Goal: Task Accomplishment & Management: Manage account settings

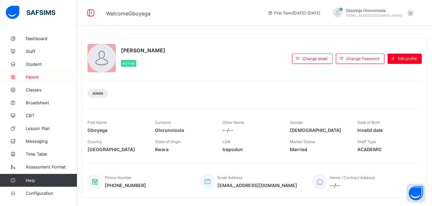
click at [38, 76] on span "Parent" at bounding box center [51, 77] width 51 height 5
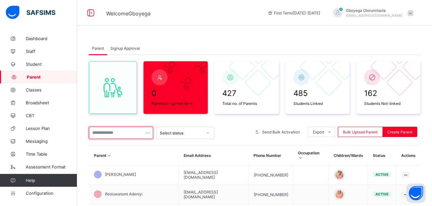
click at [105, 137] on input "text" at bounding box center [121, 133] width 64 height 12
paste input "**********"
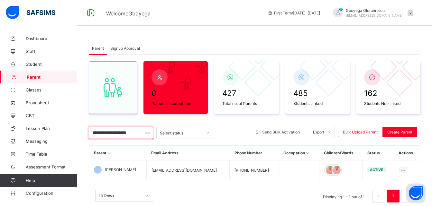
click at [109, 133] on input "**********" at bounding box center [121, 133] width 64 height 12
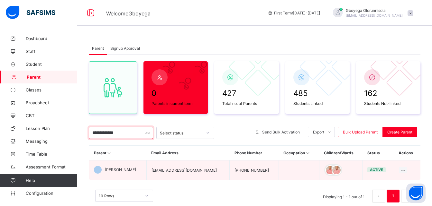
type input "**********"
click at [124, 170] on span "[PERSON_NAME]" at bounding box center [120, 170] width 31 height 5
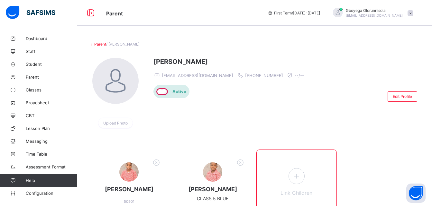
click at [300, 178] on icon at bounding box center [296, 176] width 12 height 10
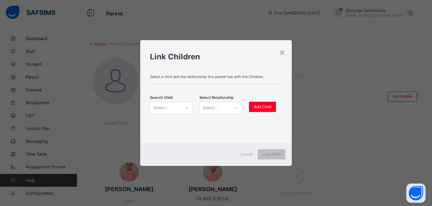
click at [170, 105] on div "Select..." at bounding box center [165, 108] width 30 height 9
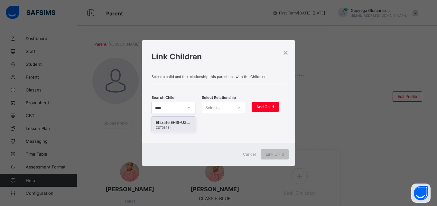
type input "*****"
click at [171, 125] on div "Ehizafe EHIS-UZENABOR" at bounding box center [173, 123] width 35 height 6
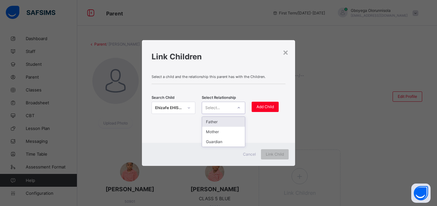
click at [229, 106] on div "Select..." at bounding box center [217, 108] width 31 height 9
click at [222, 131] on div "Mother" at bounding box center [223, 132] width 43 height 10
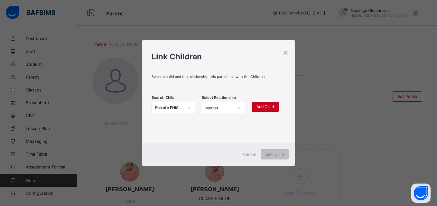
click at [268, 107] on span "Add Child" at bounding box center [264, 107] width 17 height 5
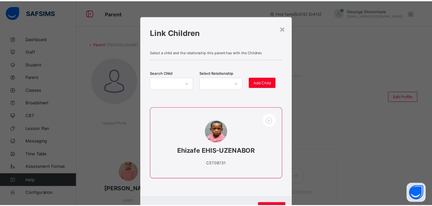
scroll to position [30, 0]
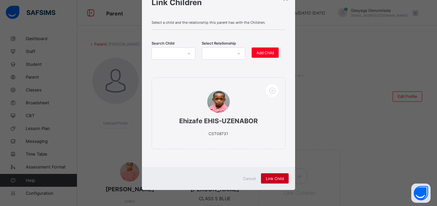
click at [273, 180] on span "Link Child" at bounding box center [275, 179] width 18 height 5
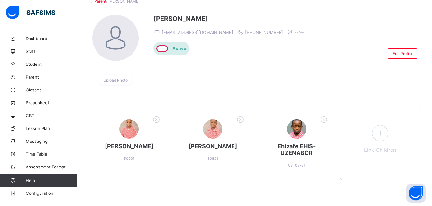
scroll to position [43, 0]
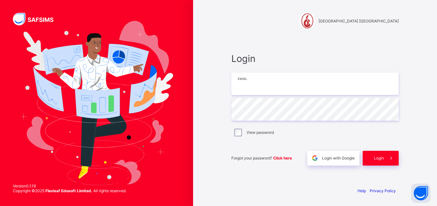
click at [260, 94] on input "email" at bounding box center [314, 84] width 167 height 23
type input "**********"
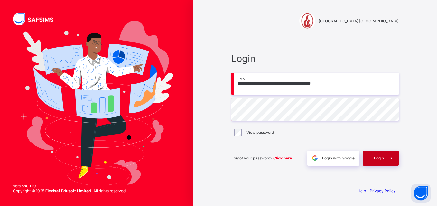
click at [378, 159] on span "Login" at bounding box center [379, 158] width 10 height 5
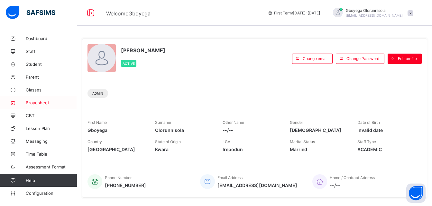
click at [39, 100] on span "Broadsheet" at bounding box center [51, 102] width 51 height 5
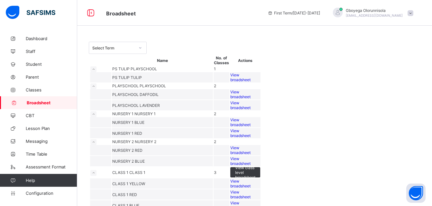
click at [135, 48] on div at bounding box center [140, 48] width 11 height 10
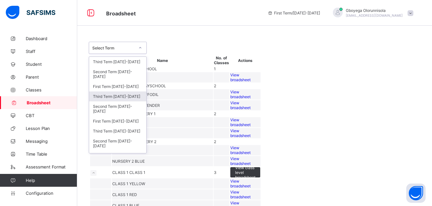
click at [126, 97] on div "Third Term [DATE]-[DATE]" at bounding box center [117, 97] width 57 height 10
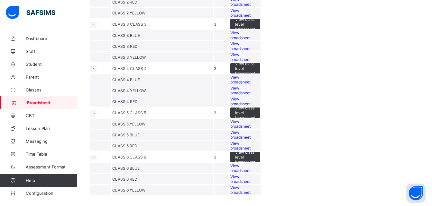
scroll to position [531, 0]
click at [255, 106] on span "View class level broadsheet" at bounding box center [245, 113] width 20 height 14
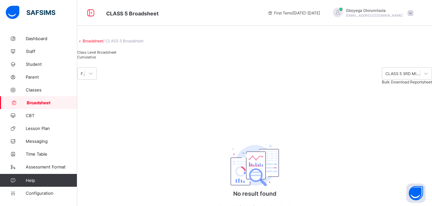
click at [96, 59] on span "Cumulative" at bounding box center [86, 57] width 19 height 5
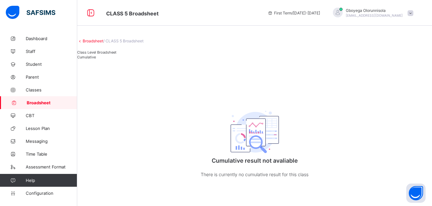
click at [100, 43] on link "Broadsheet" at bounding box center [93, 41] width 21 height 5
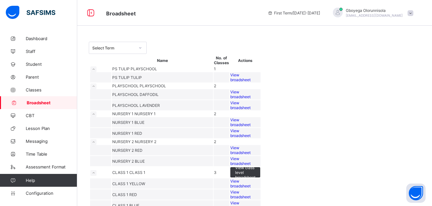
click at [127, 48] on div "Select Term" at bounding box center [113, 48] width 42 height 5
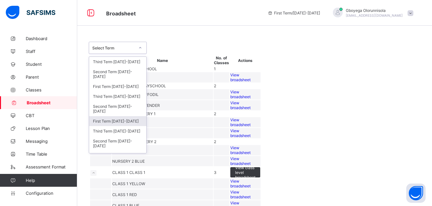
click at [129, 126] on div "First Term [DATE]-[DATE]" at bounding box center [117, 121] width 57 height 10
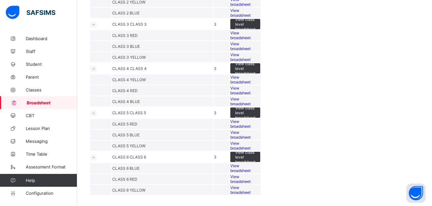
scroll to position [566, 0]
click at [255, 106] on span "View class level broadsheet" at bounding box center [245, 113] width 20 height 14
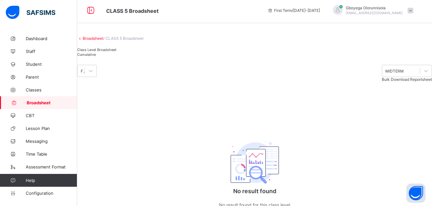
scroll to position [2, 0]
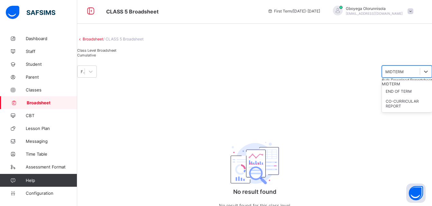
click at [385, 74] on div "MIDTERM" at bounding box center [394, 71] width 18 height 5
click at [382, 96] on div "END OF TERM" at bounding box center [407, 92] width 50 height 10
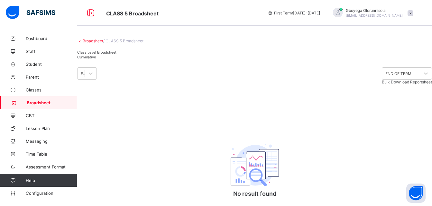
click at [116, 59] on div "Cumulative" at bounding box center [96, 57] width 39 height 5
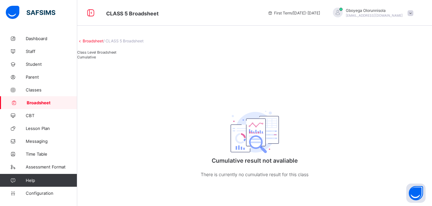
click at [103, 55] on span "Class Level Broadsheet" at bounding box center [96, 52] width 39 height 5
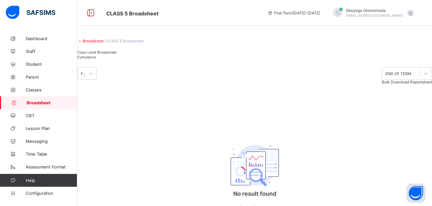
click at [116, 59] on div "Cumulative" at bounding box center [96, 57] width 39 height 5
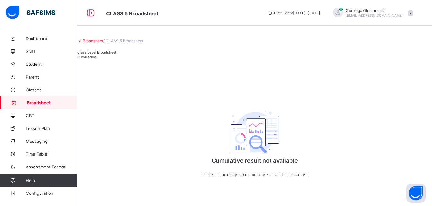
click at [103, 43] on link "Broadsheet" at bounding box center [93, 41] width 21 height 5
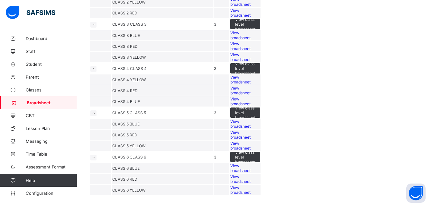
scroll to position [508, 0]
click at [38, 195] on span "Configuration" at bounding box center [51, 193] width 51 height 5
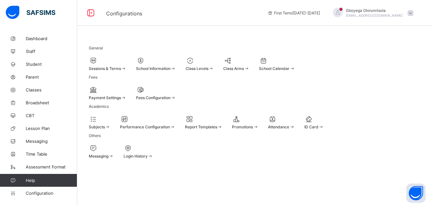
click at [123, 62] on div at bounding box center [108, 61] width 38 height 8
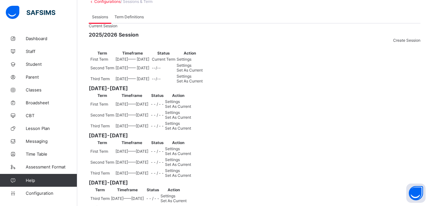
scroll to position [43, 0]
click at [191, 61] on span "Settings" at bounding box center [184, 59] width 15 height 5
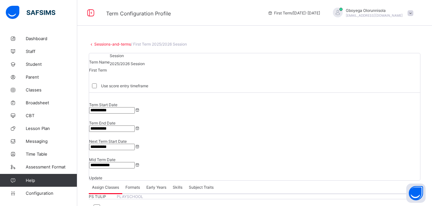
click at [133, 181] on div "Formats" at bounding box center [132, 187] width 21 height 13
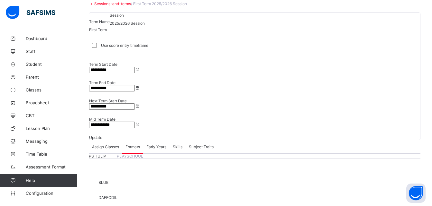
scroll to position [33, 0]
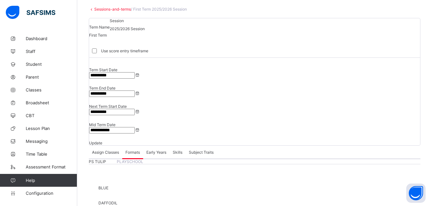
scroll to position [0, 0]
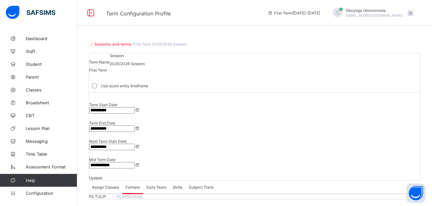
click at [177, 185] on span "Skills" at bounding box center [178, 187] width 10 height 5
click at [207, 185] on span "Subject Traits" at bounding box center [201, 187] width 25 height 5
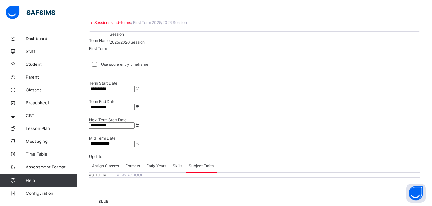
scroll to position [21, 0]
click at [161, 164] on span "Early Years" at bounding box center [156, 166] width 20 height 5
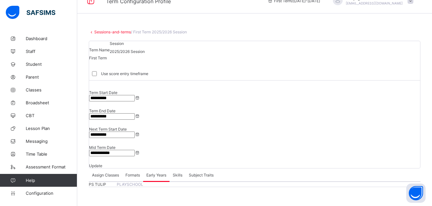
scroll to position [0, 0]
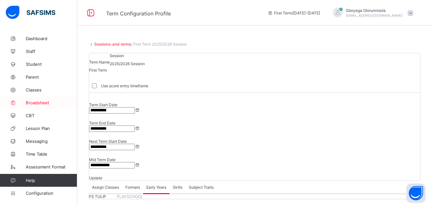
click at [31, 102] on span "Broadsheet" at bounding box center [51, 102] width 51 height 5
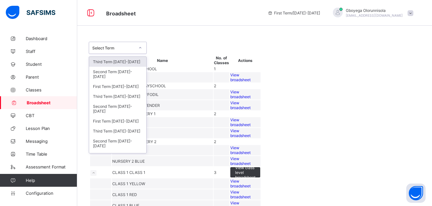
click at [123, 47] on div "Select Term" at bounding box center [113, 48] width 42 height 5
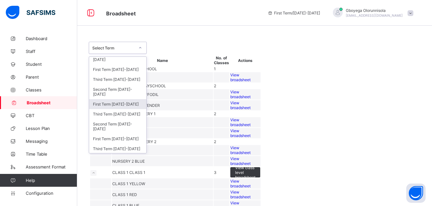
scroll to position [18, 0]
click at [127, 114] on div "Third Term [DATE]-[DATE]" at bounding box center [117, 114] width 57 height 10
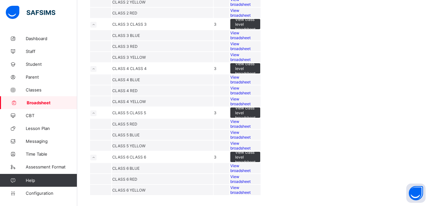
scroll to position [479, 0]
click at [255, 61] on span "View class level broadsheet" at bounding box center [245, 68] width 20 height 14
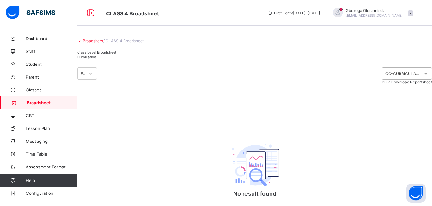
click at [420, 79] on div at bounding box center [426, 74] width 12 height 12
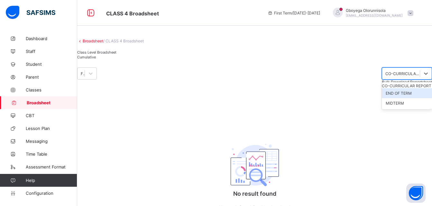
click at [382, 98] on div "END OF TERM" at bounding box center [407, 93] width 50 height 10
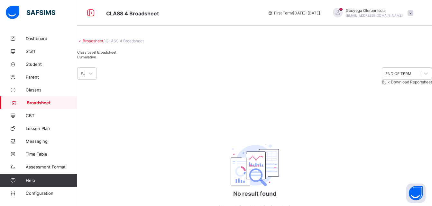
click at [116, 59] on div "Cumulative" at bounding box center [96, 57] width 39 height 5
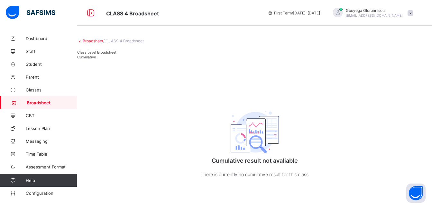
click at [113, 55] on div "Class Level Broadsheet" at bounding box center [96, 52] width 39 height 5
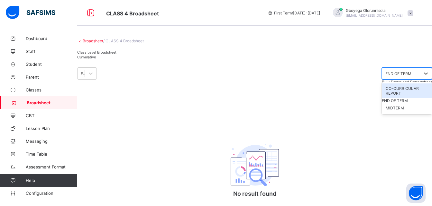
click at [382, 80] on div "END OF TERM" at bounding box center [407, 74] width 50 height 12
click at [382, 98] on div "CO-CURRICULAR REPORT" at bounding box center [407, 91] width 50 height 15
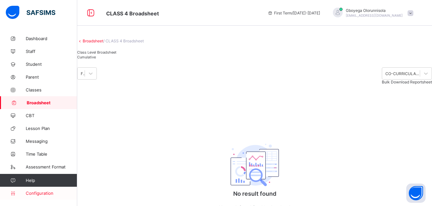
click at [48, 196] on link "Configuration" at bounding box center [38, 193] width 77 height 13
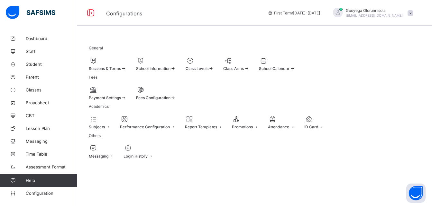
click at [249, 65] on span at bounding box center [236, 66] width 26 height 2
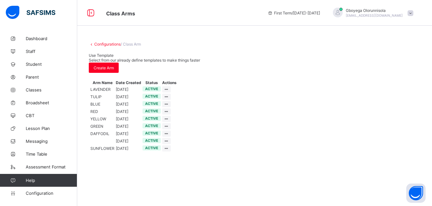
click at [112, 43] on link "Configurations" at bounding box center [107, 44] width 26 height 5
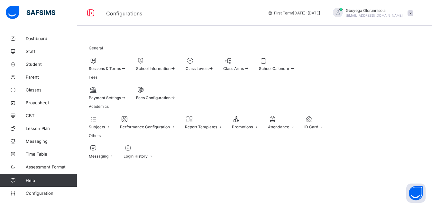
click at [289, 69] on span "School Calendar" at bounding box center [274, 68] width 31 height 5
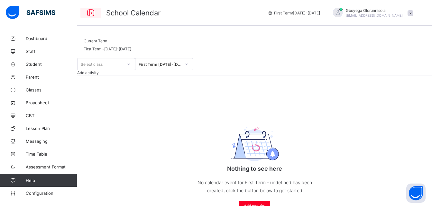
click at [91, 14] on icon at bounding box center [90, 12] width 11 height 9
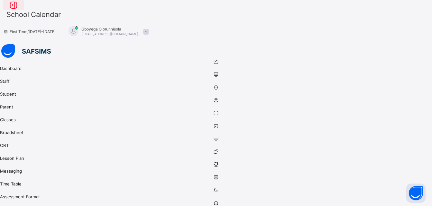
click at [19, 10] on icon at bounding box center [13, 5] width 11 height 9
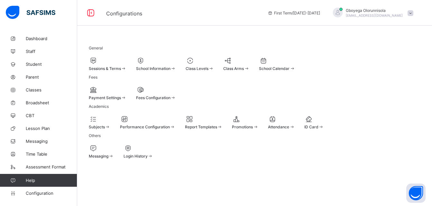
scroll to position [25, 0]
click at [170, 130] on span "Performance Configuration" at bounding box center [145, 127] width 50 height 5
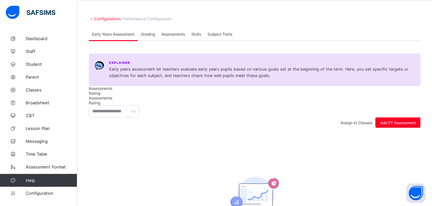
click at [100, 96] on span "Rating" at bounding box center [95, 93] width 12 height 5
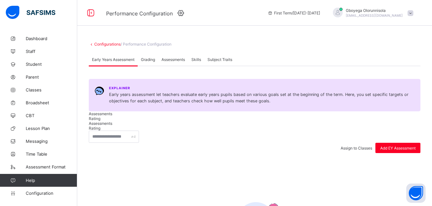
click at [152, 62] on span "Grading" at bounding box center [148, 59] width 14 height 5
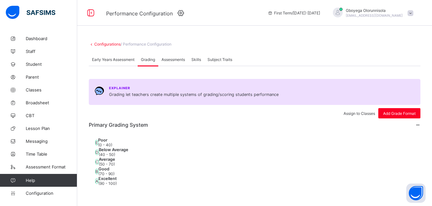
click at [176, 62] on span "Assessments" at bounding box center [172, 59] width 23 height 5
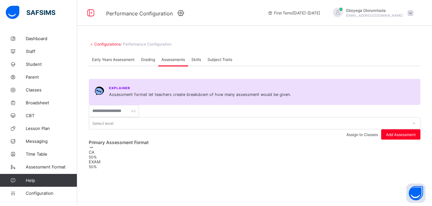
click at [191, 66] on div "Skills" at bounding box center [196, 59] width 16 height 13
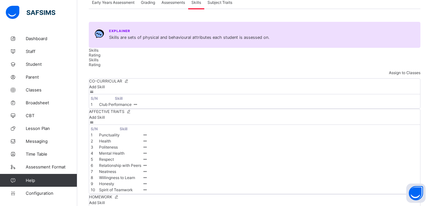
scroll to position [58, 0]
click at [35, 88] on span "Classes" at bounding box center [51, 89] width 51 height 5
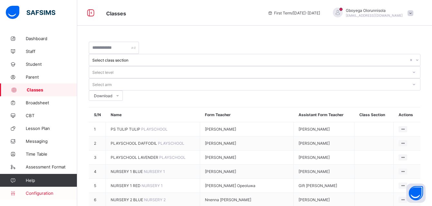
click at [43, 193] on span "Configuration" at bounding box center [51, 193] width 51 height 5
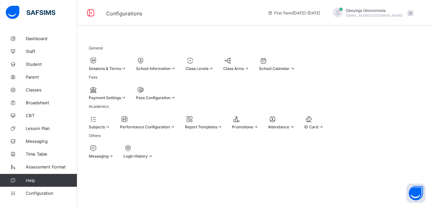
click at [258, 123] on div at bounding box center [245, 119] width 26 height 8
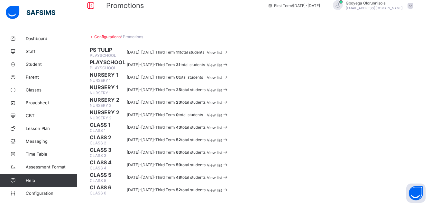
scroll to position [223, 0]
click at [229, 137] on div "View list" at bounding box center [218, 140] width 22 height 6
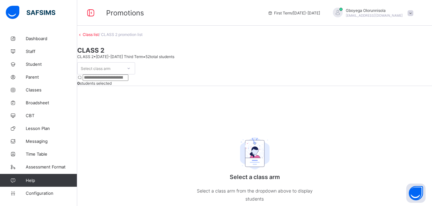
scroll to position [42, 0]
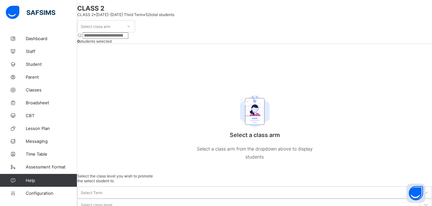
drag, startPoint x: 142, startPoint y: 45, endPoint x: 141, endPoint y: 50, distance: 5.8
click at [135, 32] on div "Select class arm" at bounding box center [106, 26] width 58 height 12
click at [131, 30] on icon at bounding box center [129, 26] width 4 height 6
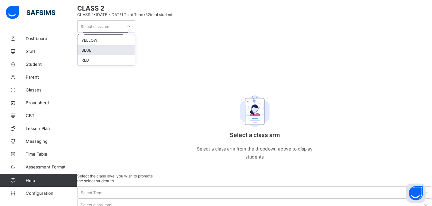
click at [125, 55] on div "BLUE" at bounding box center [105, 50] width 57 height 10
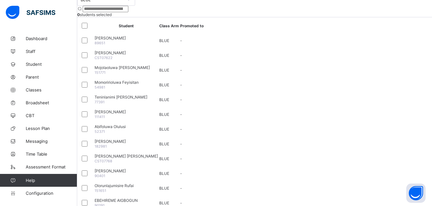
scroll to position [70, 0]
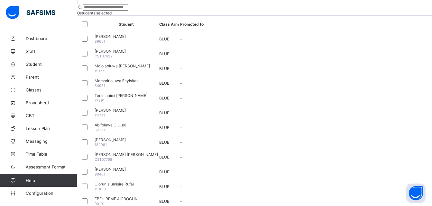
click at [128, 11] on input "search" at bounding box center [106, 7] width 46 height 6
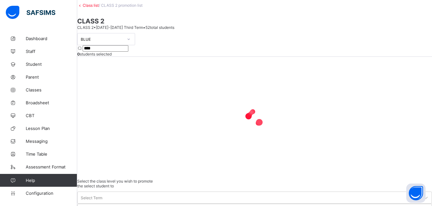
scroll to position [42, 0]
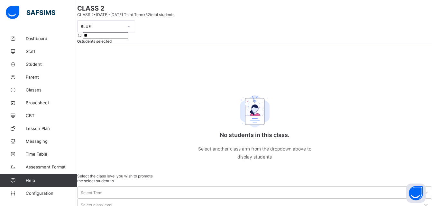
type input "*"
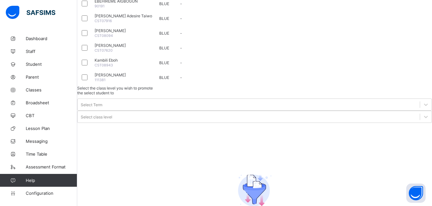
scroll to position [269, 0]
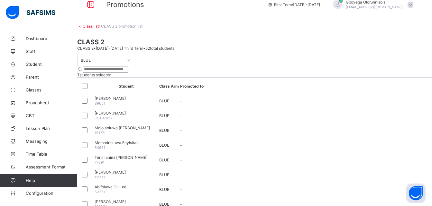
scroll to position [0, 0]
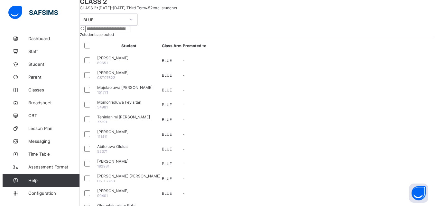
scroll to position [51, 0]
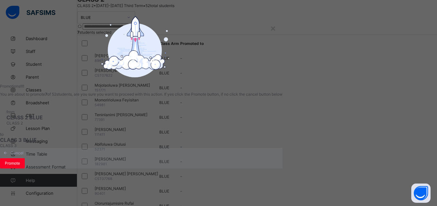
scroll to position [35, 0]
click at [20, 166] on span "Promote" at bounding box center [12, 163] width 15 height 5
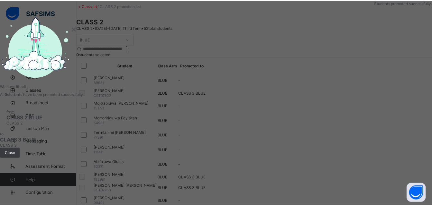
scroll to position [51, 0]
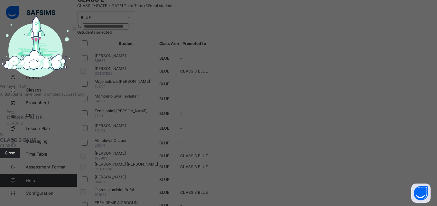
click at [15, 156] on span "Close" at bounding box center [10, 153] width 10 height 5
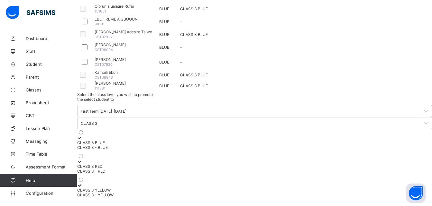
scroll to position [0, 0]
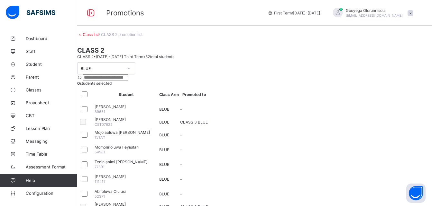
click at [128, 75] on input "search" at bounding box center [106, 78] width 46 height 6
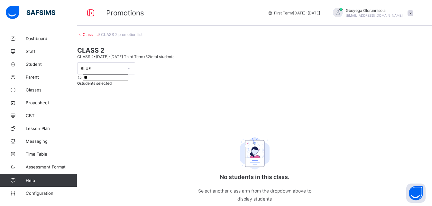
type input "*"
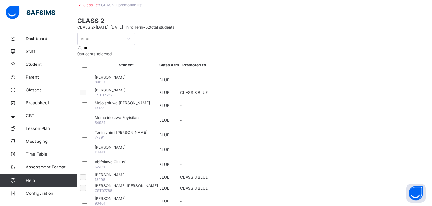
scroll to position [29, 0]
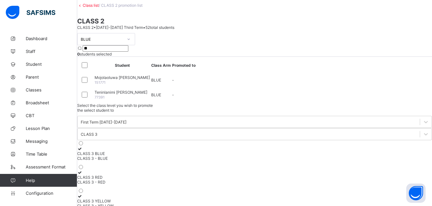
type input "*"
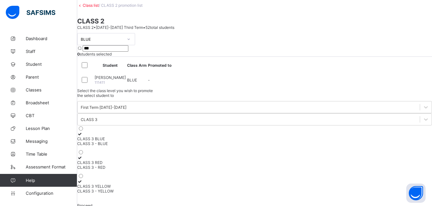
type input "***"
click at [128, 52] on input "***" at bounding box center [106, 48] width 46 height 6
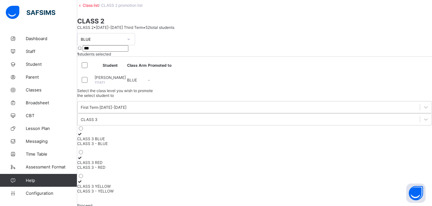
click at [128, 52] on input "***" at bounding box center [106, 48] width 46 height 6
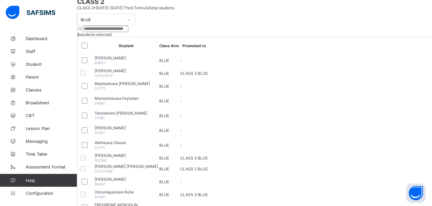
scroll to position [49, 0]
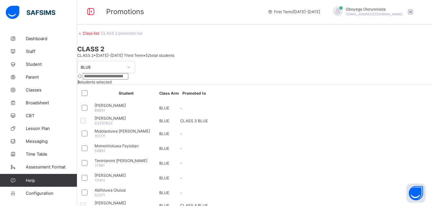
scroll to position [0, 0]
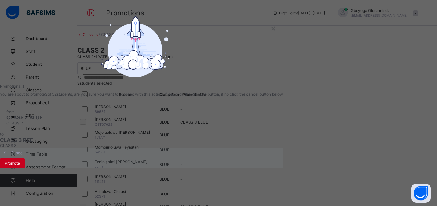
click at [20, 166] on span "Promote" at bounding box center [12, 163] width 15 height 5
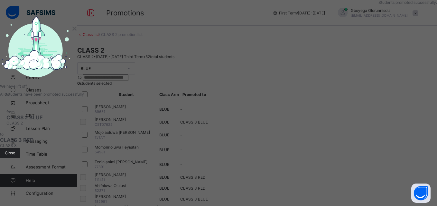
click at [15, 156] on span "Close" at bounding box center [10, 153] width 10 height 5
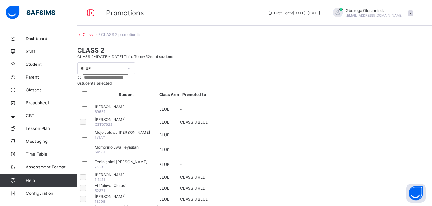
click at [92, 113] on div at bounding box center [85, 109] width 11 height 8
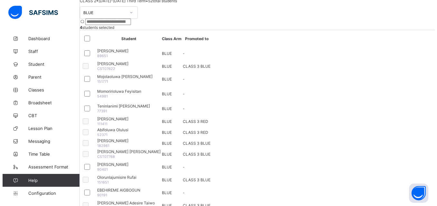
scroll to position [52, 0]
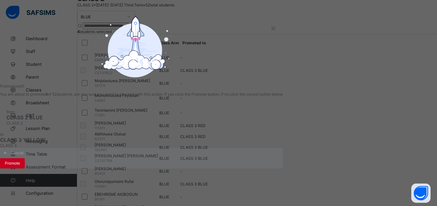
click at [20, 166] on span "Promote" at bounding box center [12, 163] width 15 height 5
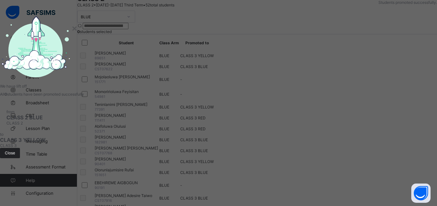
click at [15, 156] on span "Close" at bounding box center [10, 153] width 10 height 5
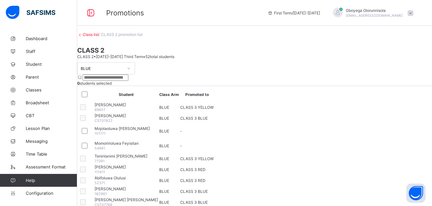
scroll to position [1, 0]
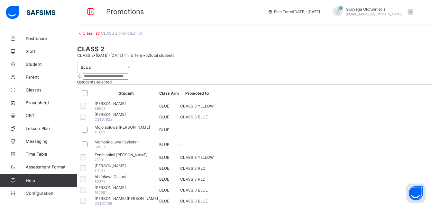
click at [99, 36] on link "Class list" at bounding box center [91, 33] width 16 height 5
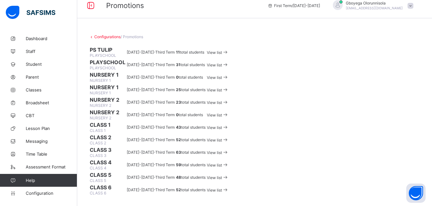
scroll to position [208, 0]
click at [229, 150] on div "View list" at bounding box center [218, 153] width 22 height 6
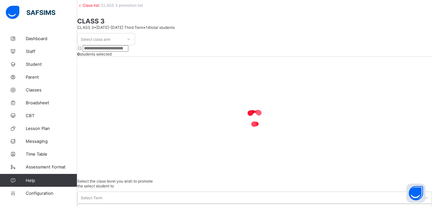
scroll to position [42, 0]
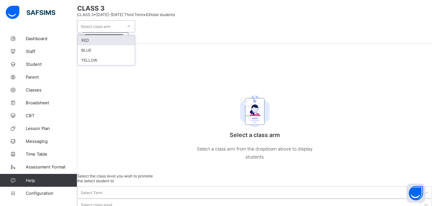
click at [131, 30] on icon at bounding box center [129, 26] width 4 height 6
click at [124, 45] on div "RED" at bounding box center [105, 40] width 57 height 10
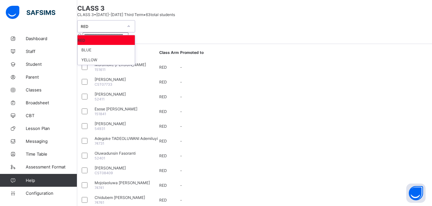
click at [134, 32] on div at bounding box center [129, 27] width 12 height 12
click at [114, 65] on div "YELLOW" at bounding box center [105, 60] width 57 height 10
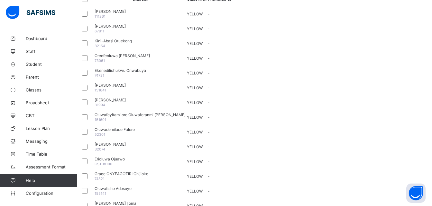
scroll to position [0, 0]
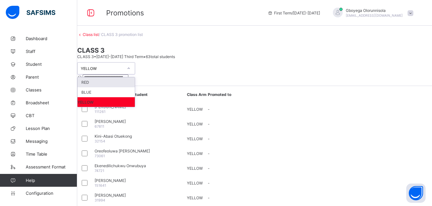
click at [134, 65] on div at bounding box center [128, 68] width 11 height 10
click at [121, 87] on div "BLUE" at bounding box center [105, 92] width 57 height 10
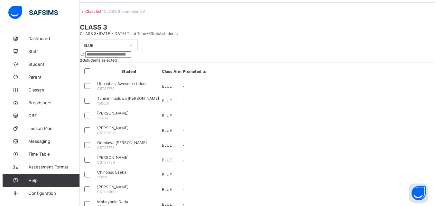
scroll to position [23, 0]
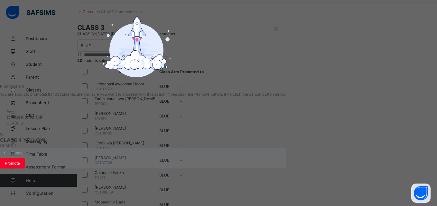
scroll to position [35, 0]
click at [20, 166] on span "Promote" at bounding box center [12, 163] width 15 height 5
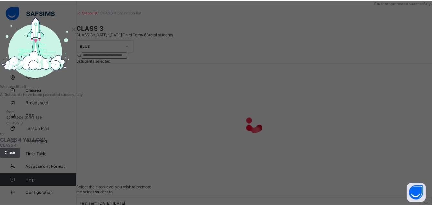
scroll to position [13, 0]
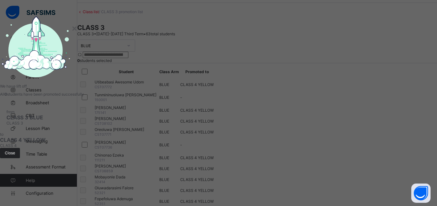
click at [15, 156] on span "Close" at bounding box center [10, 153] width 10 height 5
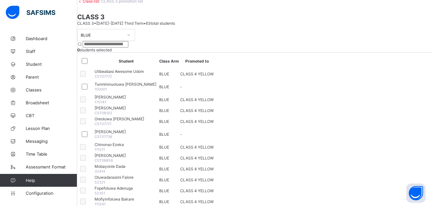
scroll to position [0, 0]
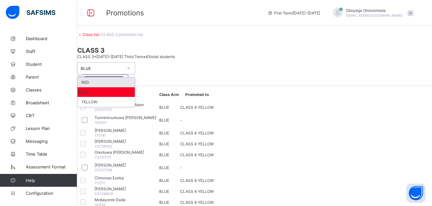
click at [131, 66] on icon at bounding box center [129, 68] width 4 height 6
click at [125, 79] on div "RED" at bounding box center [105, 82] width 57 height 10
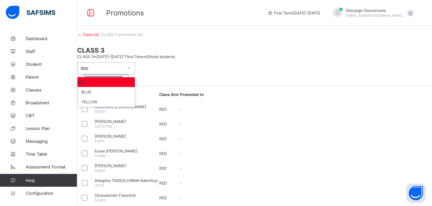
click at [131, 65] on icon at bounding box center [129, 68] width 4 height 6
click at [115, 98] on div "YELLOW" at bounding box center [105, 102] width 57 height 10
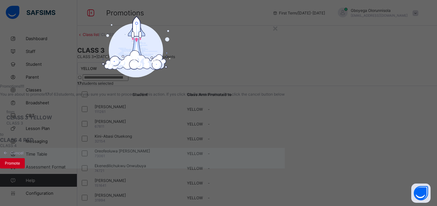
click at [20, 166] on span "Promote" at bounding box center [12, 163] width 15 height 5
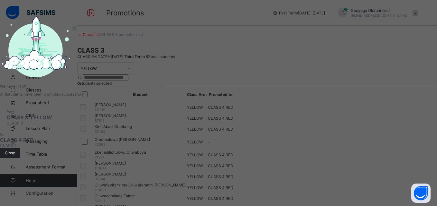
click at [15, 156] on span "Close" at bounding box center [10, 153] width 10 height 5
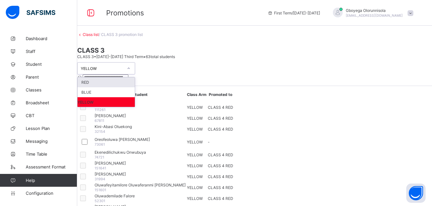
click at [134, 64] on div at bounding box center [128, 68] width 11 height 10
click at [123, 88] on div "BLUE" at bounding box center [105, 92] width 57 height 10
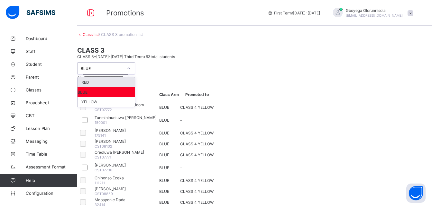
click at [123, 68] on div "BLUE" at bounding box center [99, 68] width 45 height 9
click at [117, 80] on div "RED" at bounding box center [105, 82] width 57 height 10
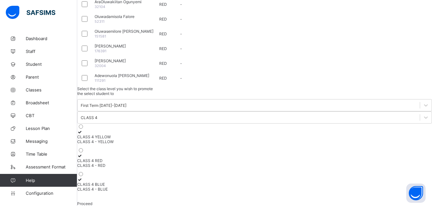
scroll to position [429, 0]
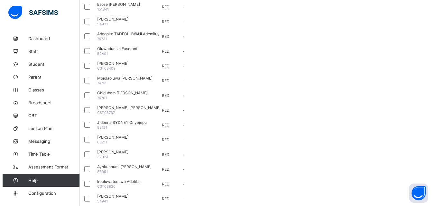
scroll to position [133, 0]
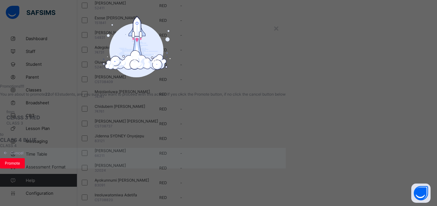
scroll to position [35, 0]
click at [20, 166] on span "Promote" at bounding box center [12, 163] width 15 height 5
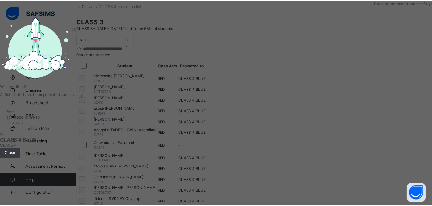
scroll to position [133, 0]
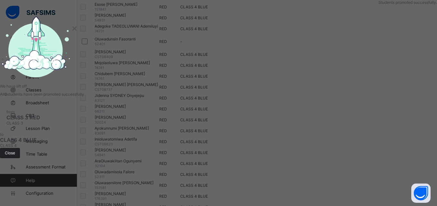
click at [15, 156] on span "Close" at bounding box center [10, 153] width 10 height 5
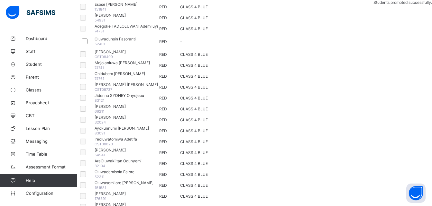
scroll to position [0, 0]
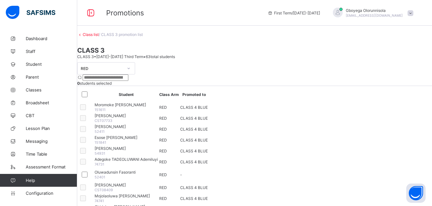
click at [99, 37] on link "Class list" at bounding box center [91, 34] width 16 height 5
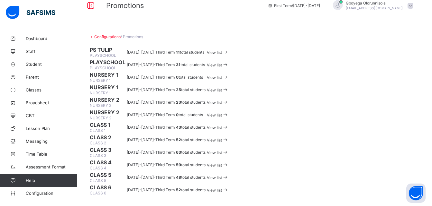
scroll to position [223, 0]
click at [222, 163] on span "View list" at bounding box center [214, 165] width 15 height 5
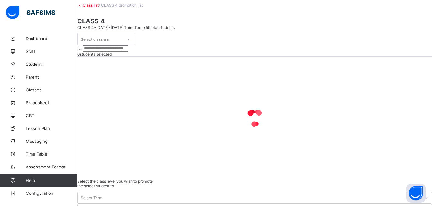
scroll to position [42, 0]
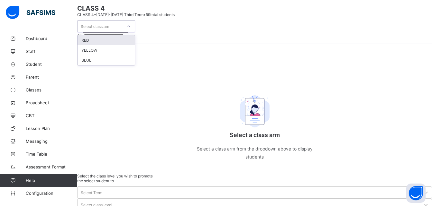
click at [131, 30] on icon at bounding box center [129, 26] width 4 height 6
click at [122, 45] on div "RED" at bounding box center [105, 40] width 57 height 10
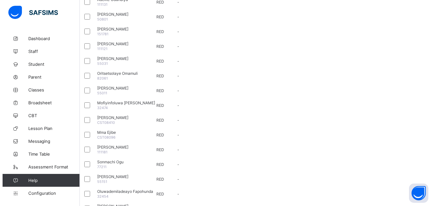
scroll to position [0, 0]
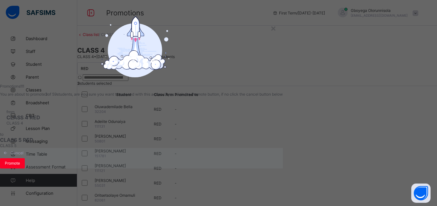
click at [232, 132] on div "from CLASS 4 RED CLASS 4" at bounding box center [141, 117] width 283 height 29
click at [20, 166] on span "Promote" at bounding box center [12, 163] width 15 height 5
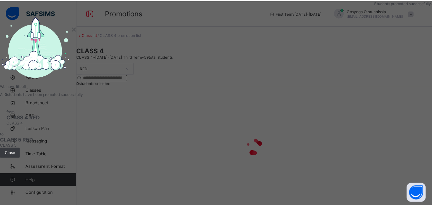
scroll to position [13, 0]
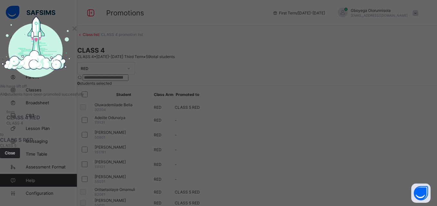
click at [15, 156] on span "Close" at bounding box center [10, 153] width 10 height 5
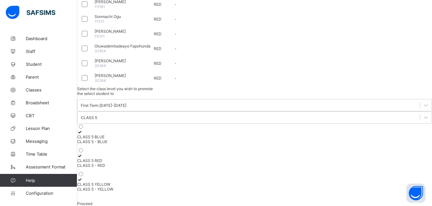
scroll to position [314, 0]
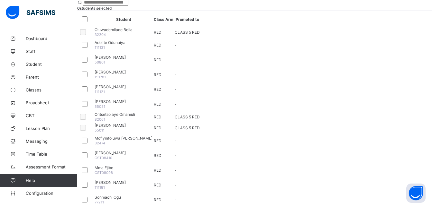
scroll to position [0, 0]
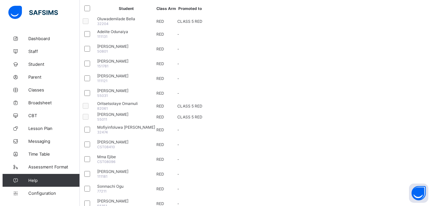
scroll to position [101, 0]
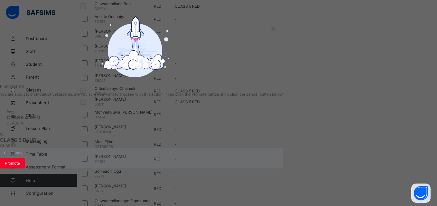
scroll to position [32, 0]
click at [20, 166] on span "Promote" at bounding box center [12, 163] width 15 height 5
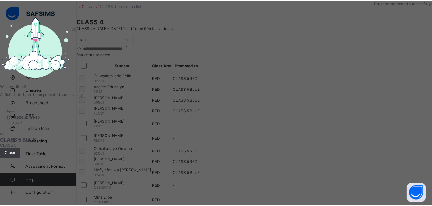
scroll to position [101, 0]
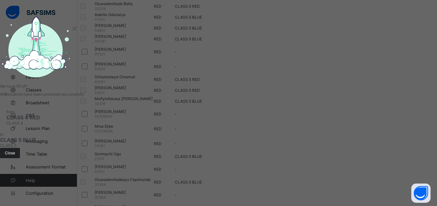
click at [15, 156] on span "Close" at bounding box center [10, 153] width 10 height 5
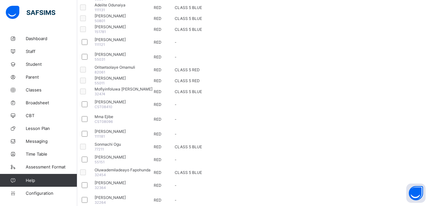
scroll to position [111, 0]
click at [100, 49] on tr "[PERSON_NAME] 111121 RED -" at bounding box center [140, 42] width 125 height 14
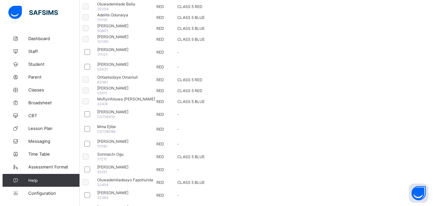
scroll to position [93, 0]
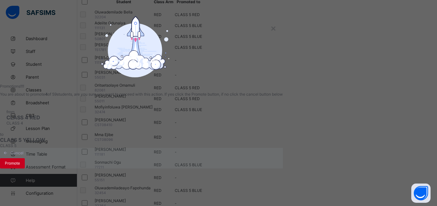
click at [20, 166] on span "Promote" at bounding box center [12, 163] width 15 height 5
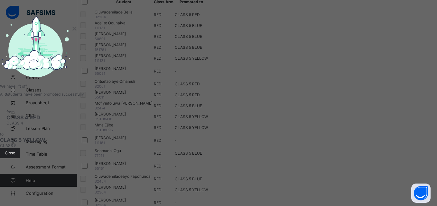
click at [15, 156] on span "Close" at bounding box center [10, 153] width 10 height 5
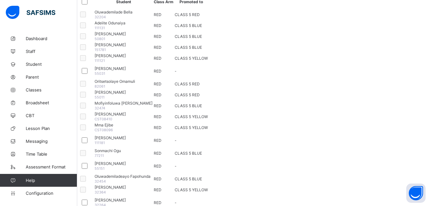
scroll to position [0, 0]
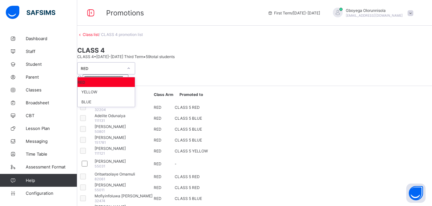
click at [135, 63] on div at bounding box center [129, 69] width 12 height 12
click at [113, 88] on div "YELLOW" at bounding box center [105, 92] width 57 height 10
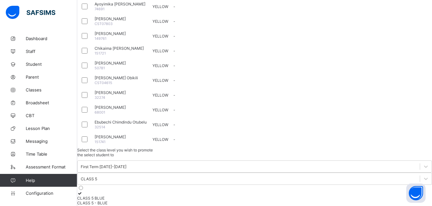
scroll to position [266, 0]
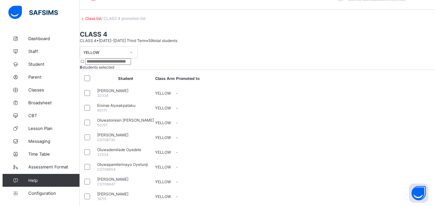
scroll to position [16, 0]
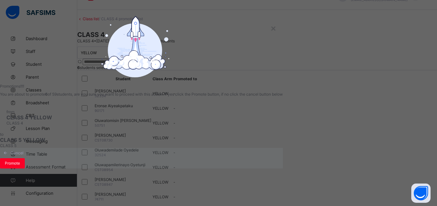
scroll to position [35, 0]
click at [20, 166] on span "Promote" at bounding box center [12, 163] width 15 height 5
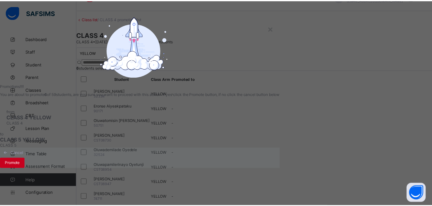
scroll to position [13, 0]
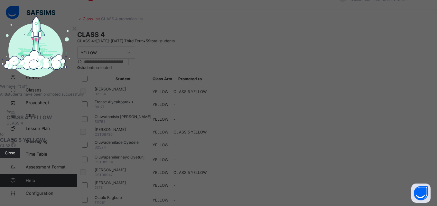
click at [15, 156] on span "Close" at bounding box center [10, 153] width 10 height 5
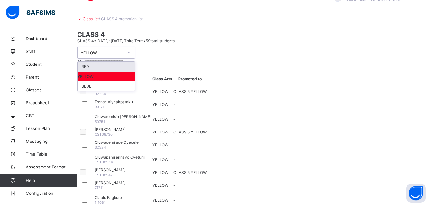
click at [131, 56] on icon at bounding box center [129, 53] width 4 height 6
click at [117, 72] on div "RED" at bounding box center [105, 67] width 57 height 10
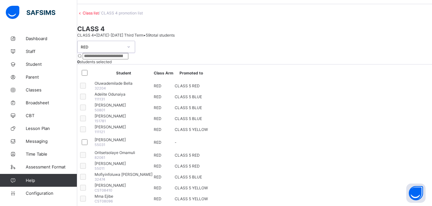
scroll to position [0, 0]
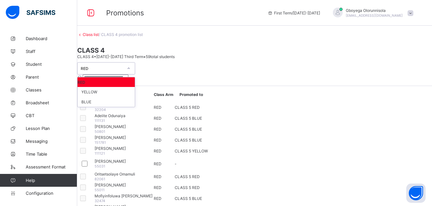
click at [131, 67] on icon at bounding box center [129, 68] width 4 height 6
click at [116, 97] on div "BLUE" at bounding box center [105, 102] width 57 height 10
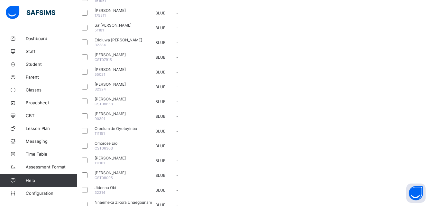
scroll to position [170, 0]
copy span "[PERSON_NAME]"
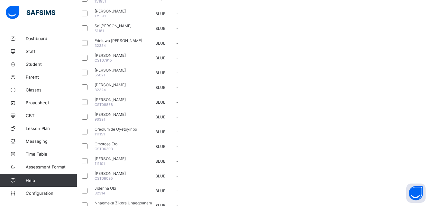
click at [332, 114] on html "Promotions First Term / [DATE]-[DATE] [PERSON_NAME] [EMAIL_ADDRESS][DOMAIN_NAME…" at bounding box center [216, 96] width 432 height 533
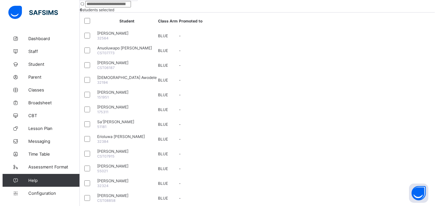
scroll to position [70, 0]
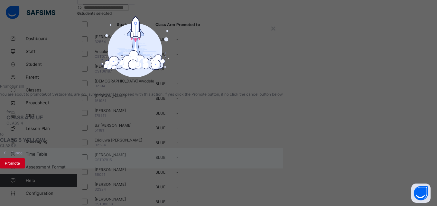
click at [25, 169] on div "Promote" at bounding box center [12, 164] width 25 height 10
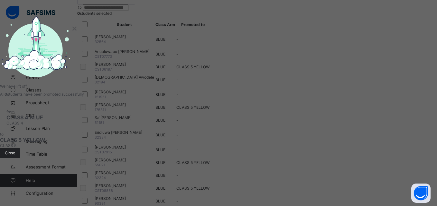
click at [15, 156] on span "Close" at bounding box center [10, 153] width 10 height 5
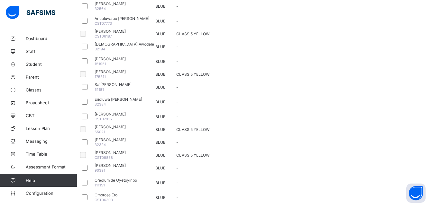
scroll to position [104, 0]
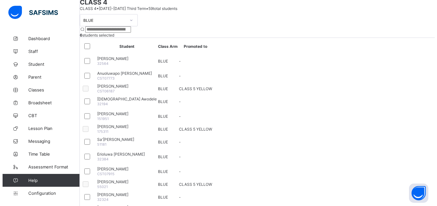
scroll to position [33, 0]
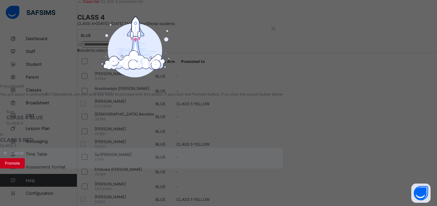
click at [20, 166] on span "Promote" at bounding box center [12, 163] width 15 height 5
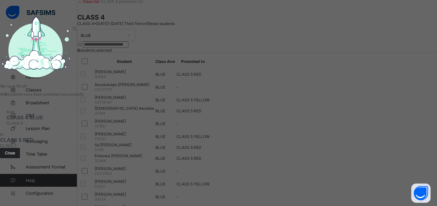
click at [15, 156] on span "Close" at bounding box center [10, 153] width 10 height 5
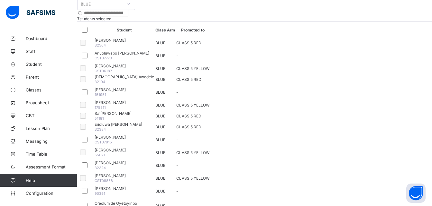
scroll to position [0, 0]
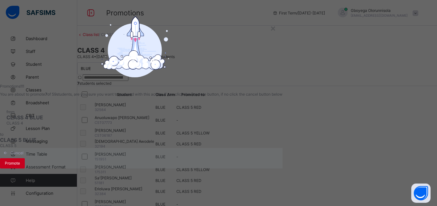
click at [20, 166] on span "Promote" at bounding box center [12, 163] width 15 height 5
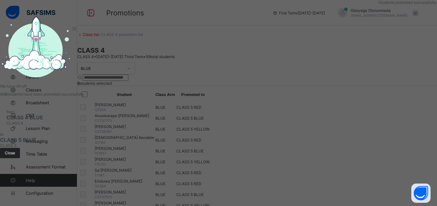
click at [20, 159] on div "Close" at bounding box center [10, 153] width 20 height 10
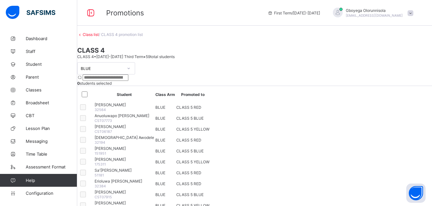
click at [99, 37] on link "Class list" at bounding box center [91, 34] width 16 height 5
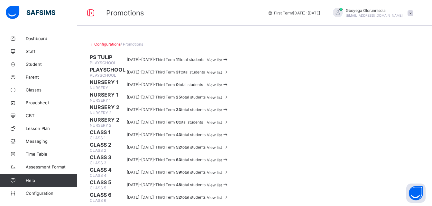
scroll to position [223, 0]
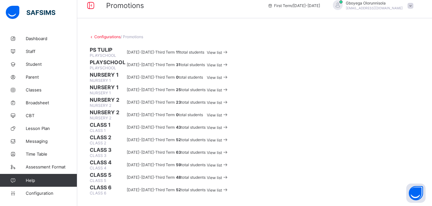
click at [222, 188] on span "View list" at bounding box center [214, 190] width 15 height 5
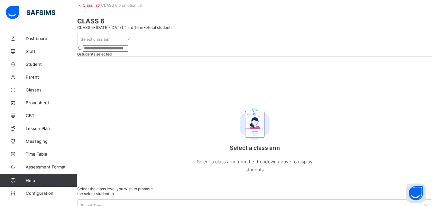
scroll to position [42, 0]
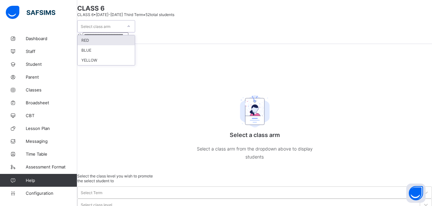
click at [134, 32] on div at bounding box center [128, 26] width 11 height 10
click at [117, 45] on div "RED" at bounding box center [105, 40] width 57 height 10
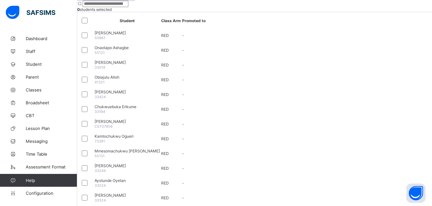
scroll to position [0, 0]
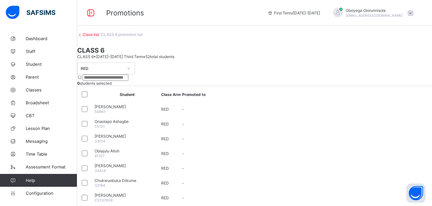
click at [97, 37] on link "Class list" at bounding box center [91, 34] width 16 height 5
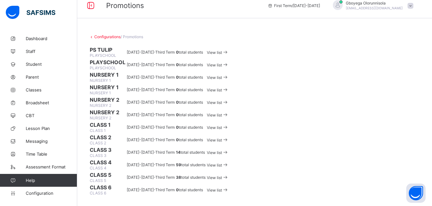
scroll to position [223, 0]
click at [222, 176] on span "View list" at bounding box center [214, 178] width 15 height 5
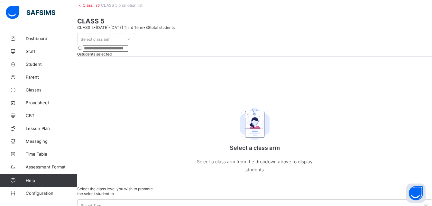
scroll to position [42, 0]
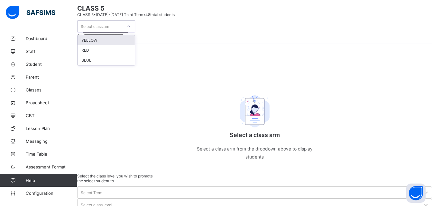
click at [123, 31] on div "Select class arm" at bounding box center [99, 26] width 45 height 9
click at [116, 45] on div "YELLOW" at bounding box center [105, 40] width 57 height 10
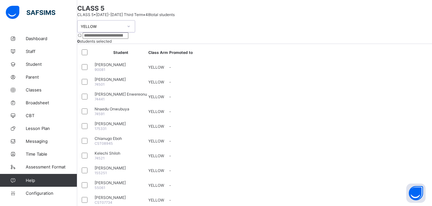
scroll to position [0, 0]
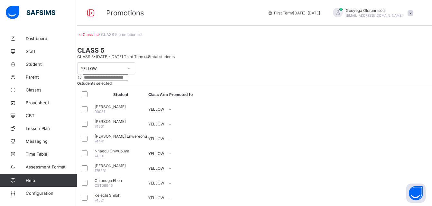
click at [99, 37] on link "Class list" at bounding box center [91, 34] width 16 height 5
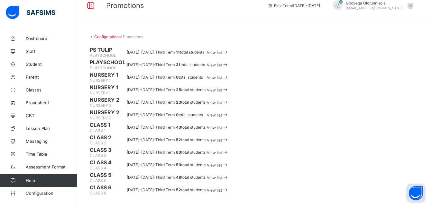
scroll to position [167, 0]
click at [222, 138] on span "View list" at bounding box center [214, 140] width 15 height 5
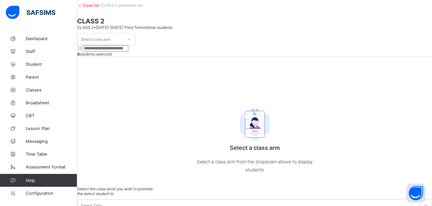
scroll to position [42, 0]
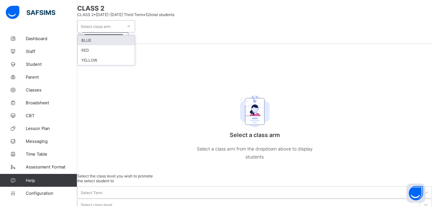
click at [123, 31] on div "Select class arm" at bounding box center [99, 26] width 45 height 9
click at [119, 45] on div "BLUE" at bounding box center [105, 40] width 57 height 10
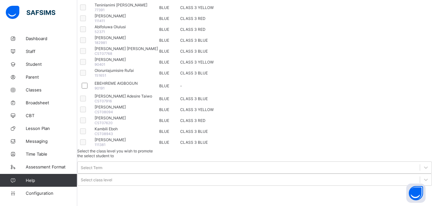
scroll to position [0, 0]
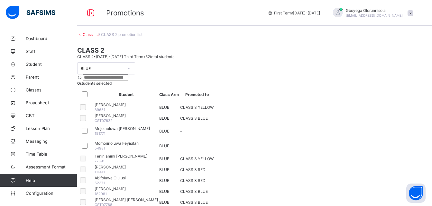
click at [99, 37] on link "Class list" at bounding box center [91, 34] width 16 height 5
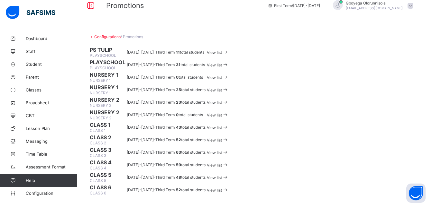
scroll to position [150, 0]
click at [222, 125] on span "View list" at bounding box center [214, 127] width 15 height 5
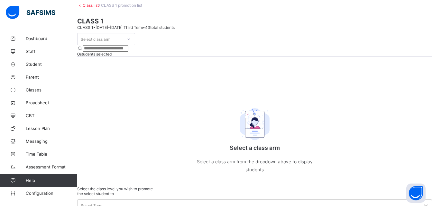
scroll to position [42, 0]
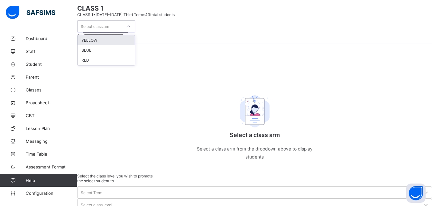
click at [123, 31] on div "Select class arm" at bounding box center [99, 26] width 45 height 9
click at [122, 45] on div "YELLOW" at bounding box center [105, 40] width 57 height 10
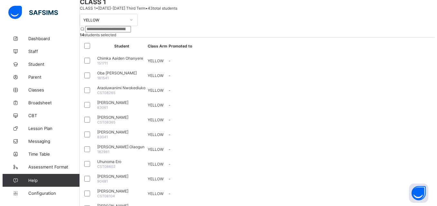
scroll to position [44, 0]
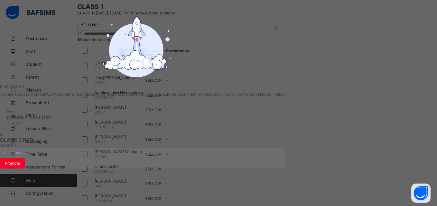
scroll to position [35, 0]
click at [20, 166] on span "Promote" at bounding box center [12, 163] width 15 height 5
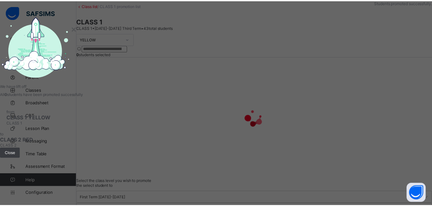
scroll to position [44, 0]
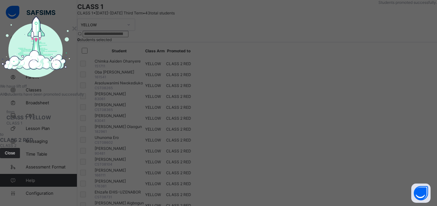
click at [15, 156] on span "Close" at bounding box center [10, 153] width 10 height 5
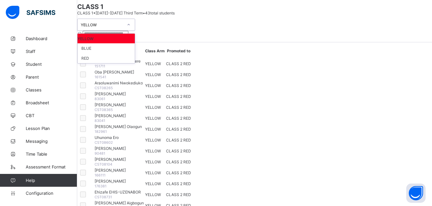
click at [134, 30] on div at bounding box center [128, 25] width 11 height 10
click at [113, 53] on div "BLUE" at bounding box center [105, 48] width 57 height 10
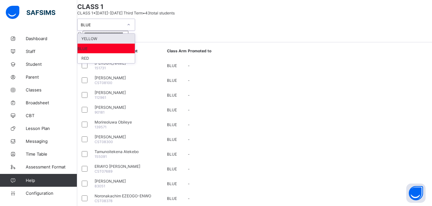
click at [112, 27] on div "BLUE" at bounding box center [102, 25] width 42 height 5
click at [113, 44] on div "YELLOW" at bounding box center [105, 39] width 57 height 10
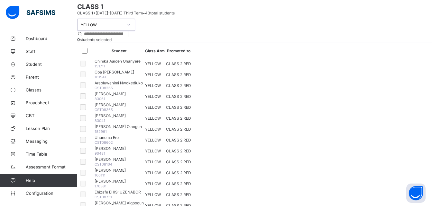
click at [122, 31] on div "option YELLOW, selected. 0 results available. Select is focused ,type to refine…" at bounding box center [106, 25] width 58 height 12
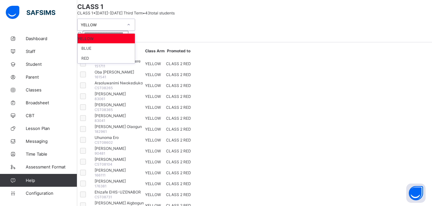
click at [114, 27] on div "YELLOW" at bounding box center [102, 25] width 42 height 5
click at [111, 53] on div "BLUE" at bounding box center [105, 48] width 57 height 10
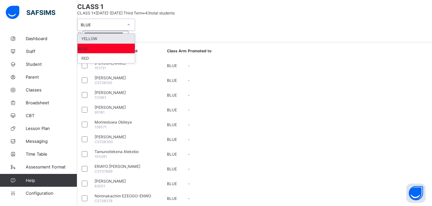
click at [123, 29] on div "BLUE" at bounding box center [99, 24] width 45 height 9
click at [114, 63] on div "RED" at bounding box center [105, 58] width 57 height 10
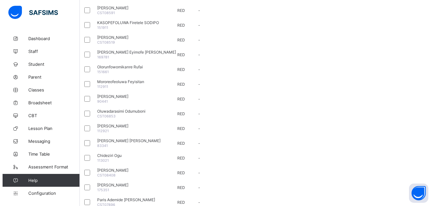
scroll to position [100, 0]
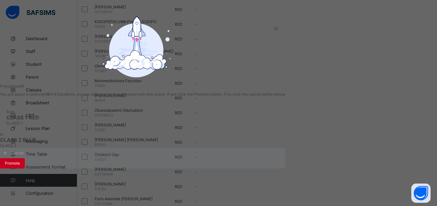
click at [20, 166] on span "Promote" at bounding box center [12, 163] width 15 height 5
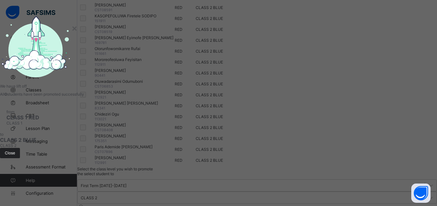
click at [20, 159] on div "Close" at bounding box center [10, 153] width 20 height 10
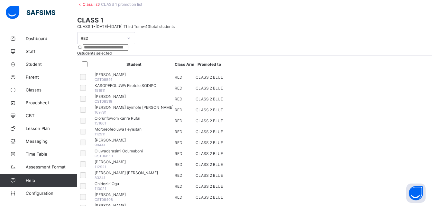
scroll to position [30, 0]
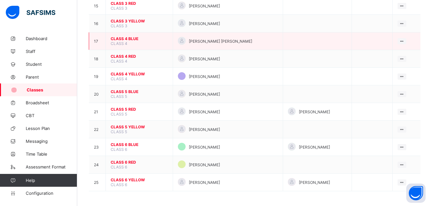
scroll to position [326, 0]
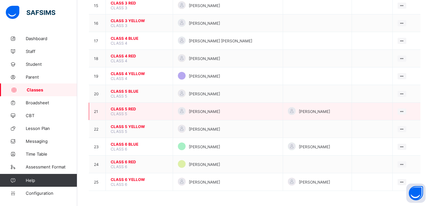
click at [122, 108] on span "CLASS 5 RED" at bounding box center [139, 109] width 57 height 5
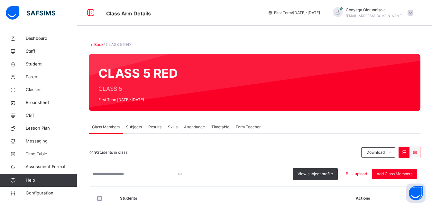
click at [97, 43] on link "Back" at bounding box center [98, 44] width 9 height 5
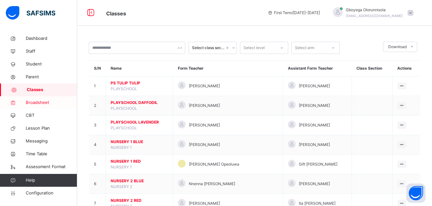
click at [41, 103] on span "Broadsheet" at bounding box center [51, 103] width 51 height 6
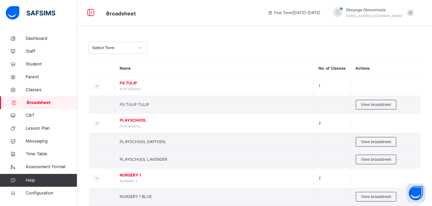
click at [138, 46] on div at bounding box center [140, 48] width 11 height 10
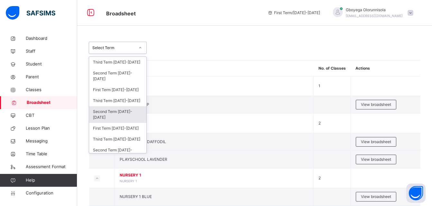
click at [128, 108] on div "Second Term [DATE]-[DATE]" at bounding box center [117, 114] width 57 height 17
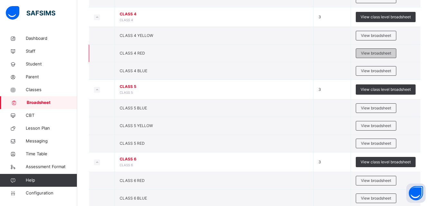
scroll to position [548, 0]
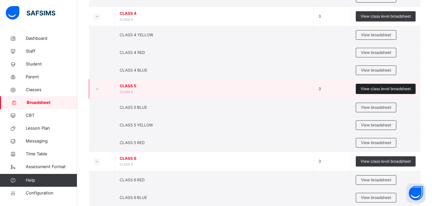
click at [387, 88] on span "View class level broadsheet" at bounding box center [385, 89] width 50 height 6
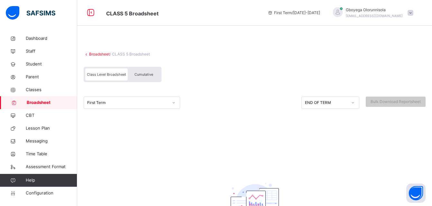
click at [100, 54] on link "Broadsheet" at bounding box center [99, 54] width 21 height 5
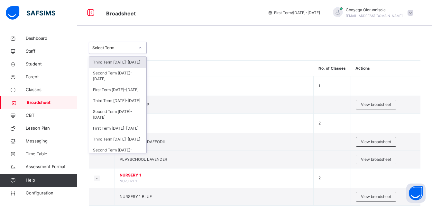
click at [112, 49] on div "Select Term" at bounding box center [113, 48] width 42 height 6
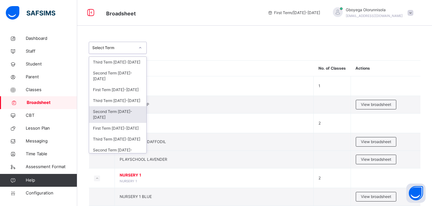
click at [125, 119] on div "Second Term [DATE]-[DATE]" at bounding box center [117, 114] width 57 height 17
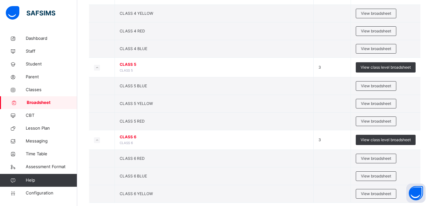
scroll to position [582, 0]
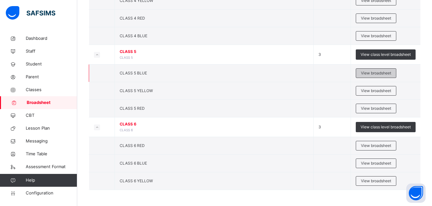
click at [374, 74] on span "View broadsheet" at bounding box center [376, 73] width 30 height 6
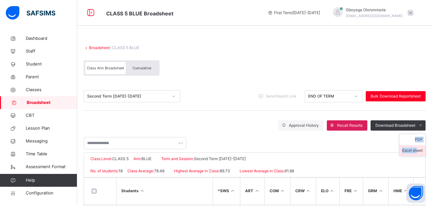
drag, startPoint x: 430, startPoint y: 126, endPoint x: 421, endPoint y: 150, distance: 25.3
click at [421, 131] on div "Download Broadsheet PDF Excel sheet" at bounding box center [397, 126] width 55 height 10
click at [421, 150] on li "Excel sheet" at bounding box center [412, 150] width 26 height 11
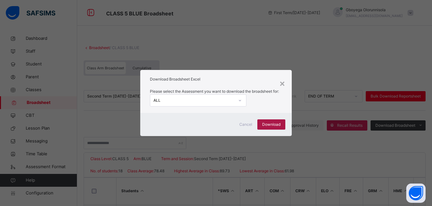
click at [272, 127] on span "Download" at bounding box center [271, 125] width 18 height 6
click at [282, 81] on div "×" at bounding box center [282, 84] width 6 height 14
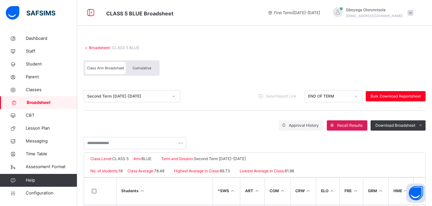
click at [102, 47] on link "Broadsheet" at bounding box center [99, 47] width 21 height 5
